Goal: Navigation & Orientation: Find specific page/section

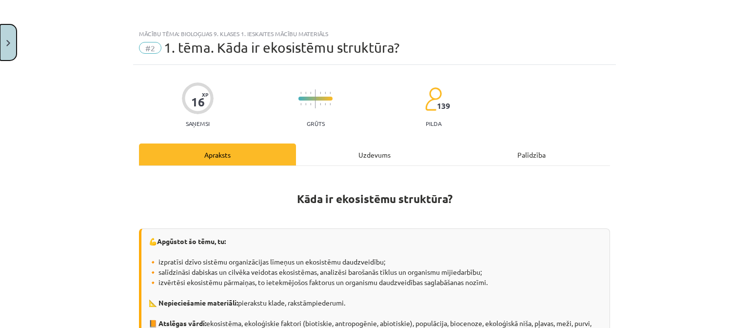
click at [9, 47] on button "Close" at bounding box center [8, 42] width 17 height 36
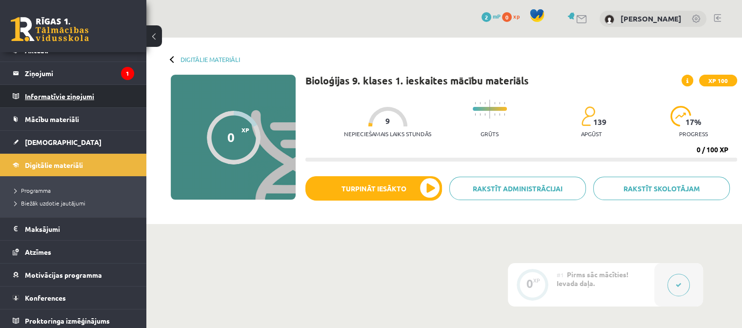
scroll to position [39, 0]
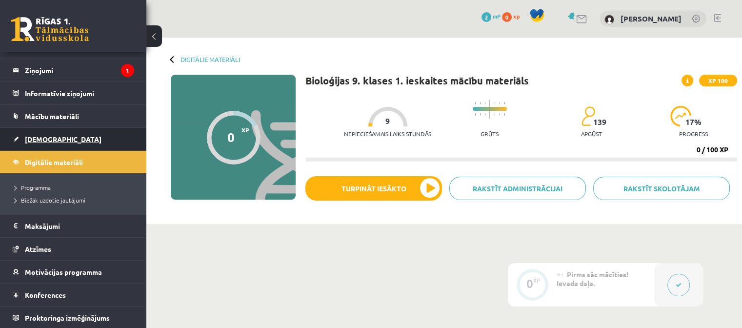
click at [43, 137] on span "[DEMOGRAPHIC_DATA]" at bounding box center [63, 139] width 77 height 9
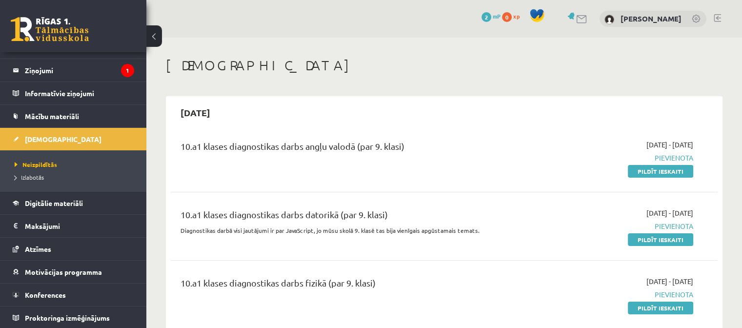
click at [539, 123] on div "[DATE]" at bounding box center [444, 112] width 547 height 23
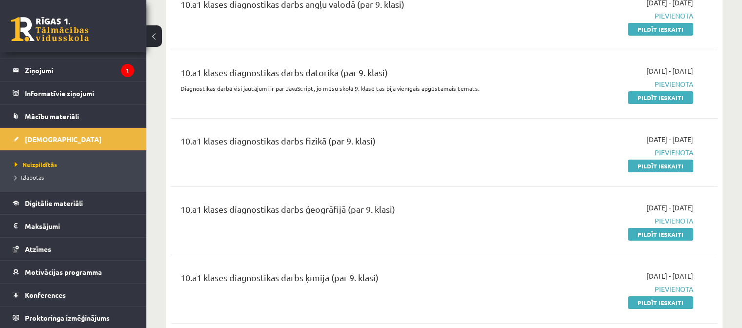
scroll to position [146, 0]
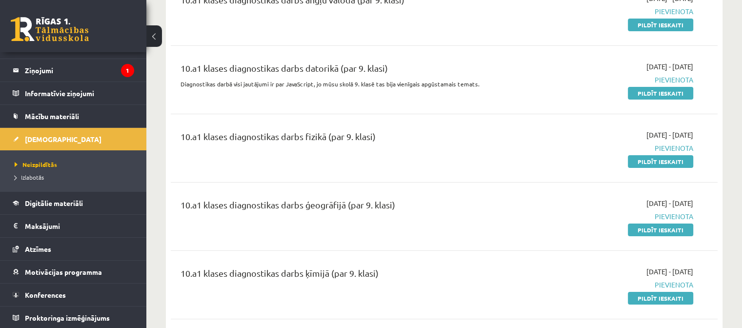
click at [485, 144] on div "10.a1 klases diagnostikas darbs fizikā (par 9. klasi)" at bounding box center [349, 139] width 337 height 18
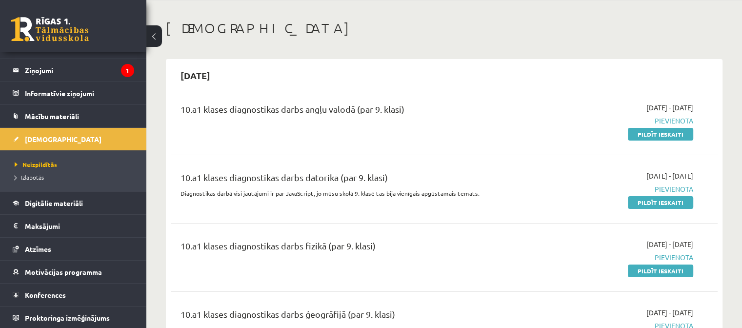
scroll to position [0, 0]
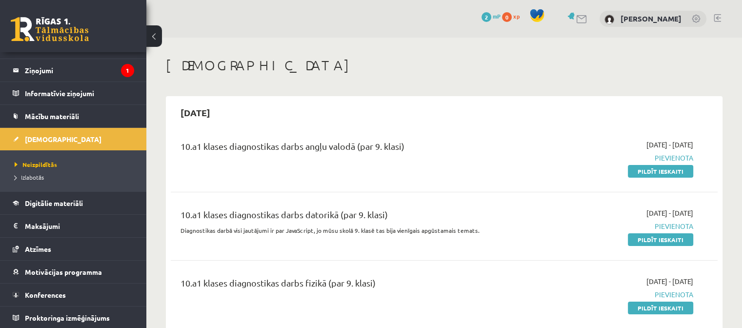
click at [537, 73] on h1 "[DEMOGRAPHIC_DATA]" at bounding box center [444, 65] width 557 height 17
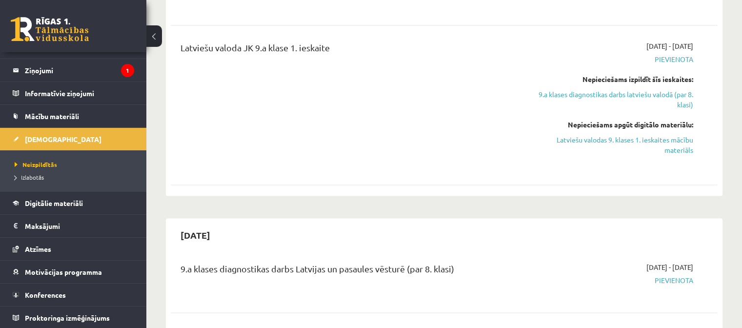
scroll to position [1659, 0]
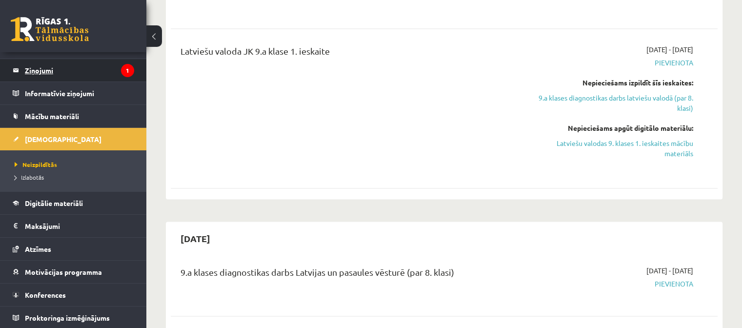
click at [27, 67] on legend "Ziņojumi 1" at bounding box center [79, 70] width 109 height 22
